Goal: Task Accomplishment & Management: Manage account settings

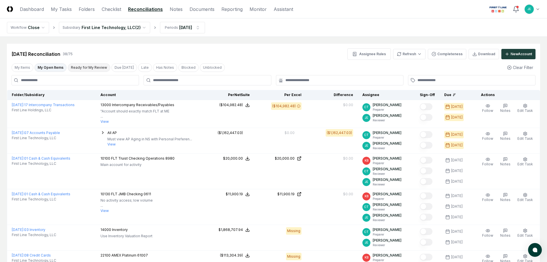
click at [84, 66] on button "Ready for My Review" at bounding box center [89, 67] width 42 height 9
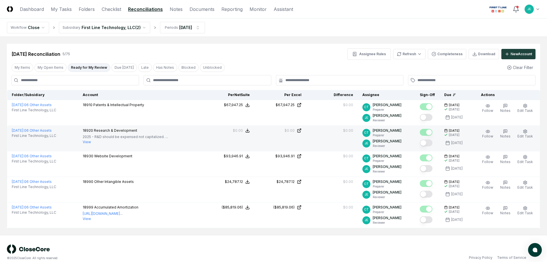
click at [427, 143] on button "Mark complete" at bounding box center [426, 142] width 13 height 7
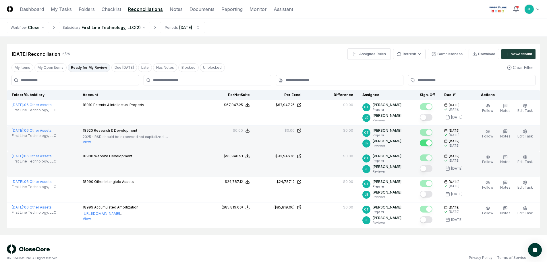
click at [430, 169] on button "Mark complete" at bounding box center [426, 168] width 13 height 7
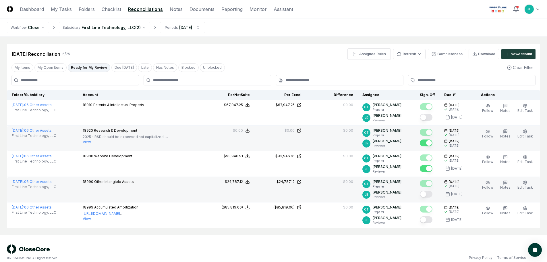
click at [428, 196] on button "Mark complete" at bounding box center [426, 193] width 13 height 7
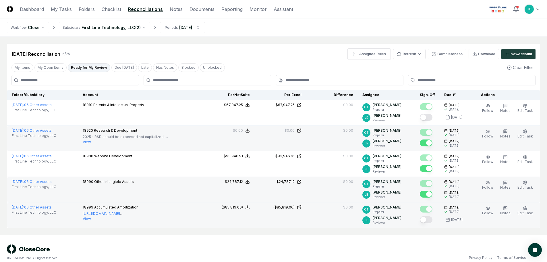
click at [426, 218] on button "Mark complete" at bounding box center [426, 219] width 13 height 7
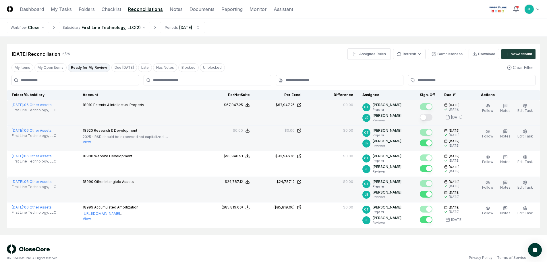
click at [428, 117] on button "Mark complete" at bounding box center [426, 117] width 13 height 7
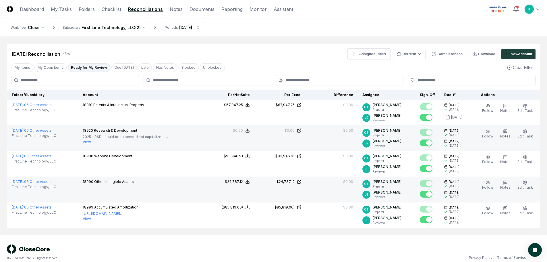
click at [208, 49] on div "[DATE] Reconciliation 5 / 75 Assignee Rules Refresh Completeness Download New A…" at bounding box center [273, 53] width 524 height 11
click at [96, 9] on nav "CloseCore Dashboard My Tasks Folders Checklist Reconciliations Notes Documents …" at bounding box center [150, 9] width 286 height 7
click at [113, 11] on link "Checklist" at bounding box center [112, 9] width 20 height 7
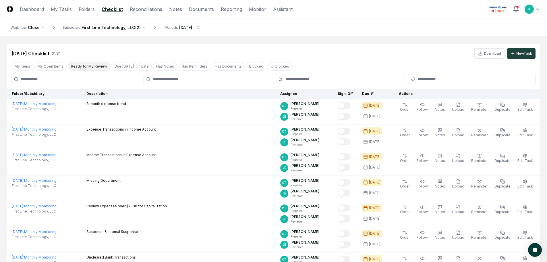
click at [86, 64] on button "Ready for My Review" at bounding box center [89, 66] width 42 height 9
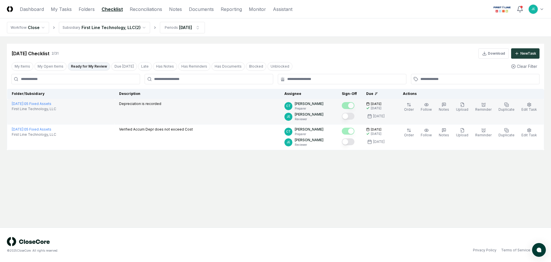
click at [354, 117] on button "Mark complete" at bounding box center [348, 116] width 13 height 7
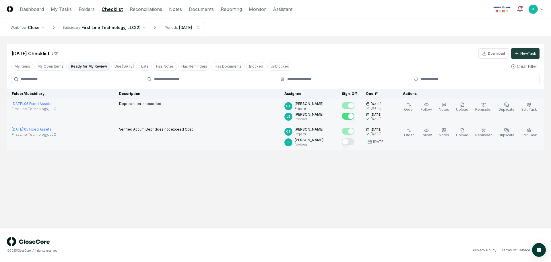
click at [355, 141] on button "Mark complete" at bounding box center [348, 141] width 13 height 7
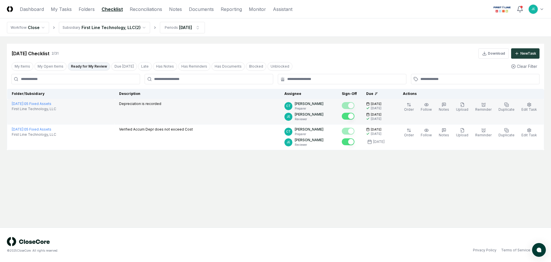
click at [301, 188] on main "Cancel Reassign [DATE] Checklist 2 / 31 Download New Task My Items My Open Item…" at bounding box center [275, 132] width 551 height 190
click at [53, 64] on button "My Open Items" at bounding box center [50, 66] width 32 height 9
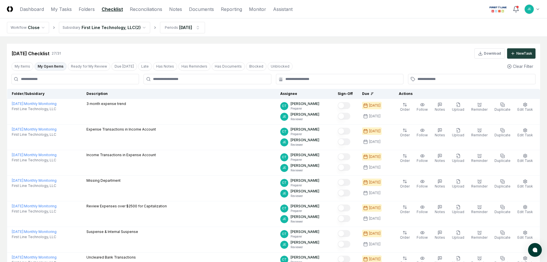
click at [54, 65] on button "My Open Items" at bounding box center [50, 66] width 32 height 9
